Goal: Browse casually: Explore the website without a specific task or goal

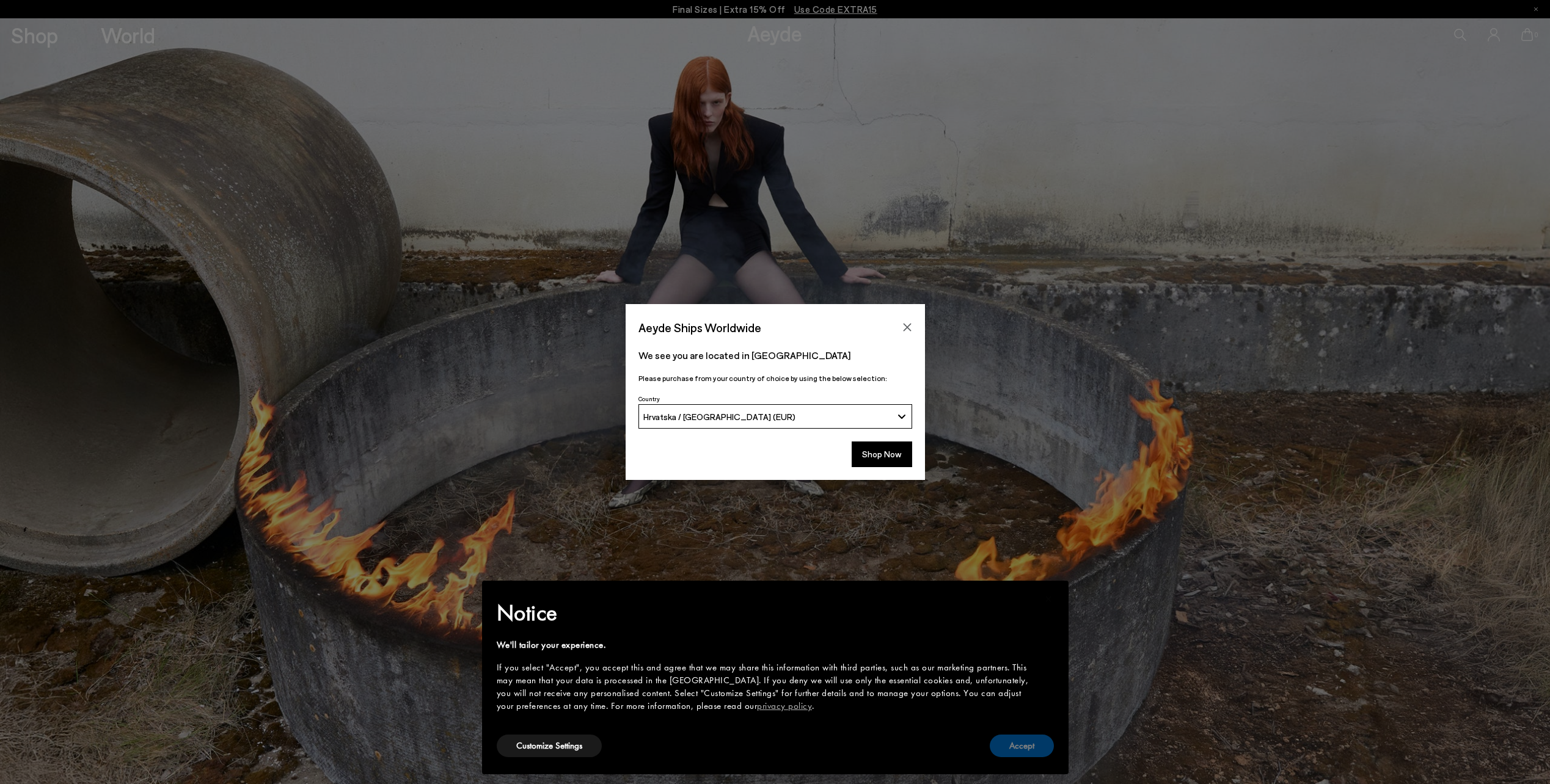
click at [1047, 749] on button "Accept" at bounding box center [1022, 746] width 64 height 22
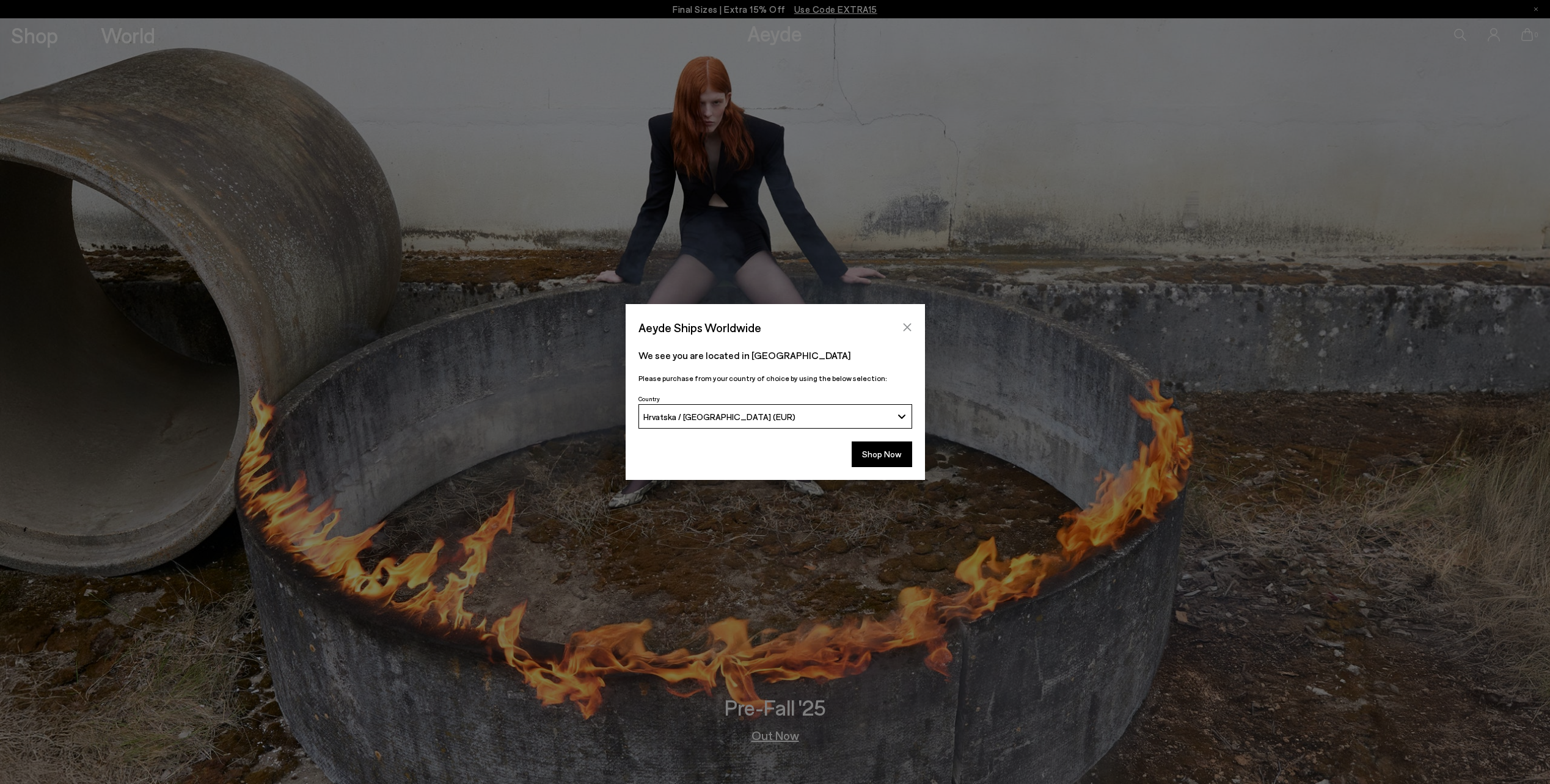
click at [906, 326] on icon "Close" at bounding box center [906, 327] width 9 height 9
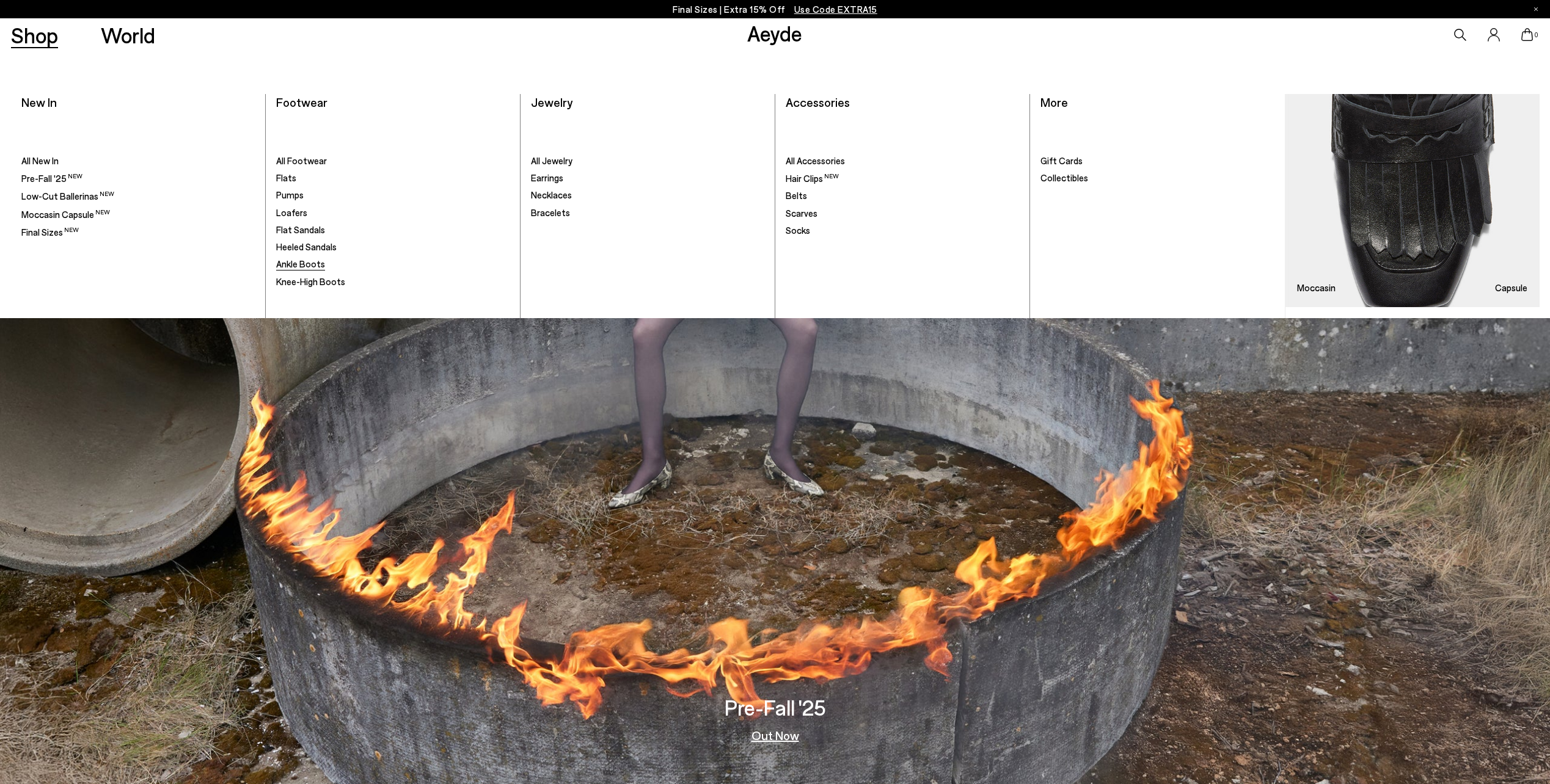
click at [310, 268] on span "Ankle Boots" at bounding box center [300, 264] width 49 height 11
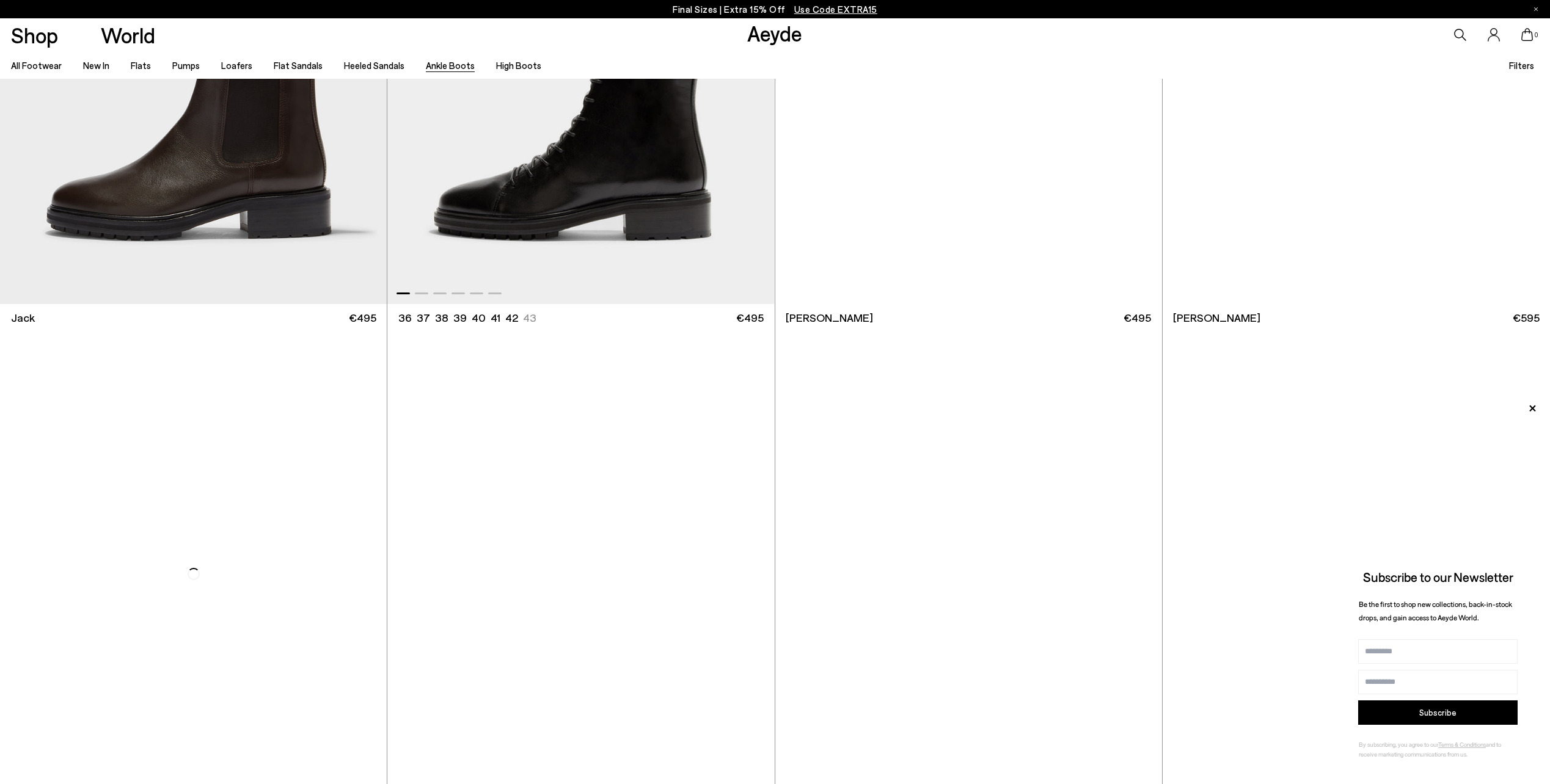
scroll to position [3852, 0]
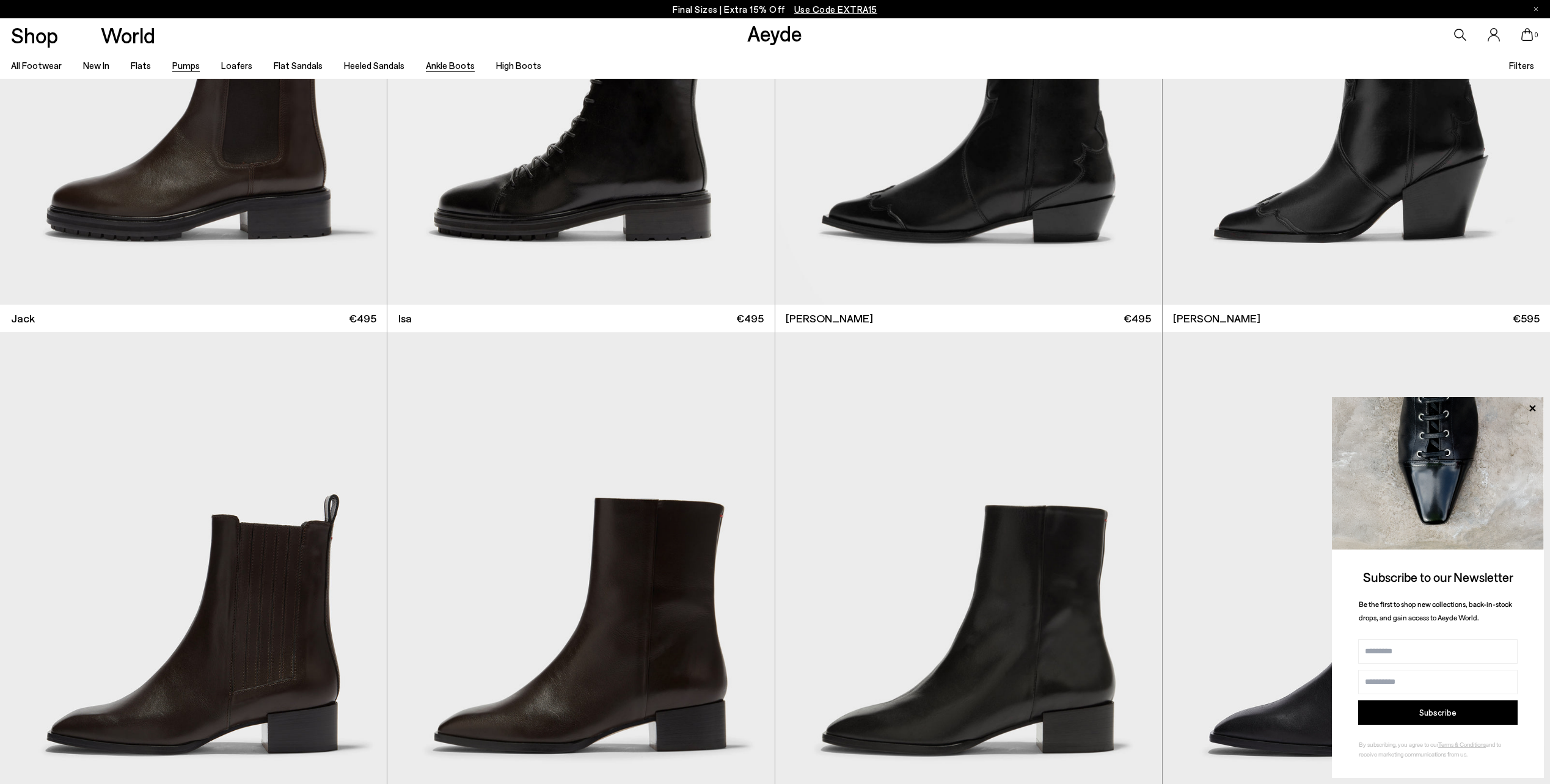
click at [186, 66] on link "Pumps" at bounding box center [186, 65] width 27 height 11
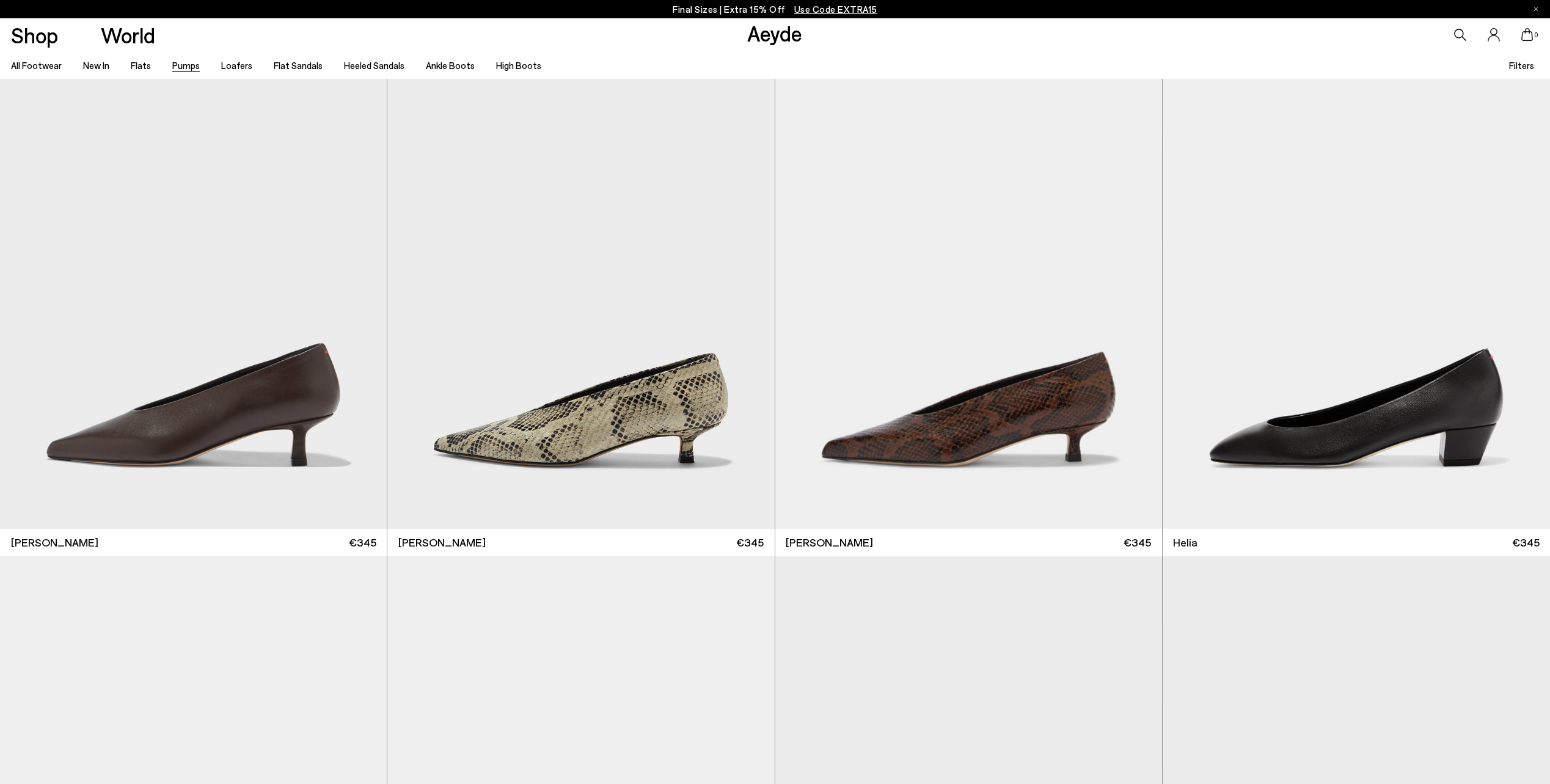
scroll to position [794, 0]
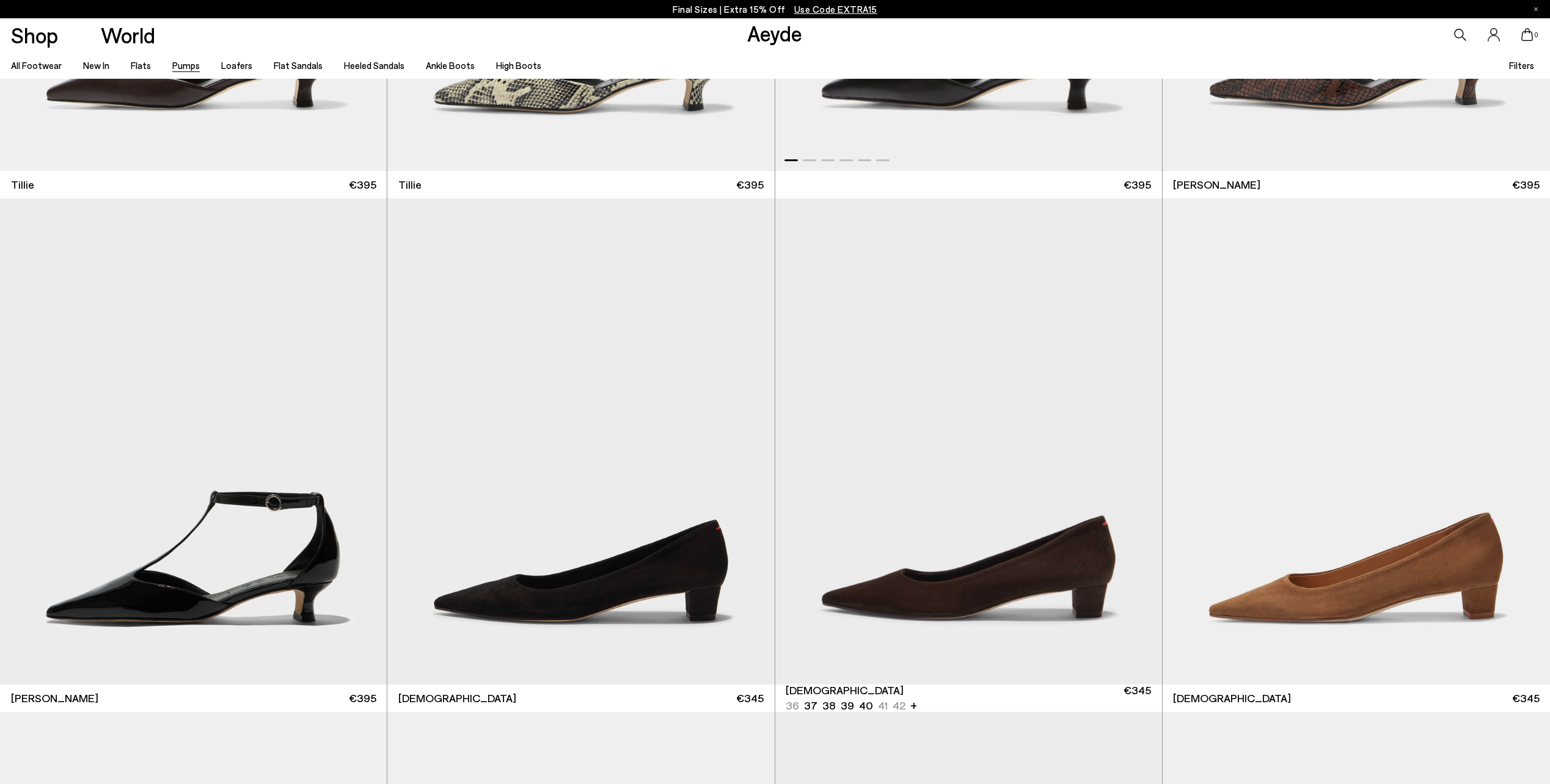
scroll to position [2076, 0]
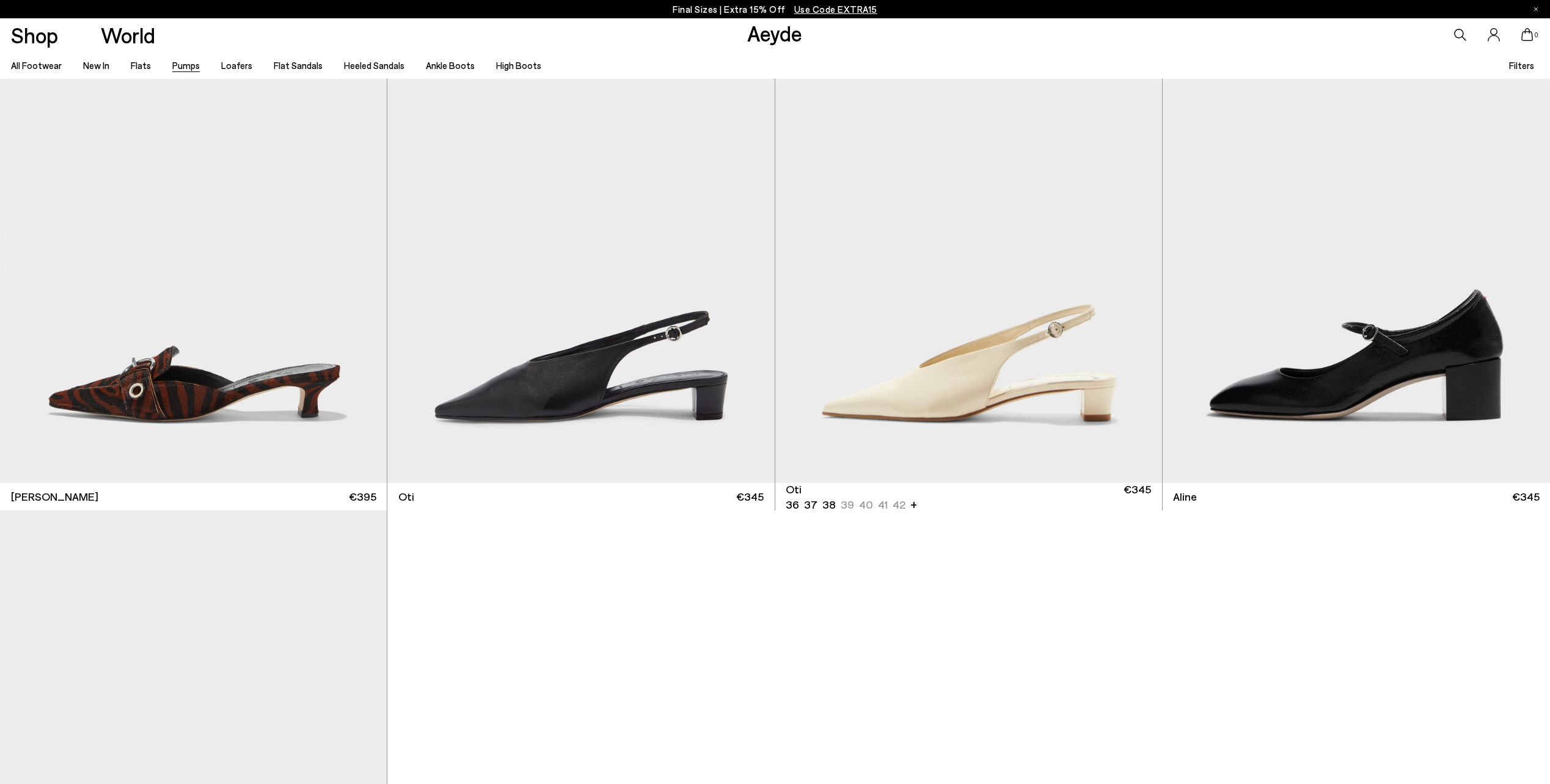
scroll to position [8304, 0]
